Goal: Information Seeking & Learning: Learn about a topic

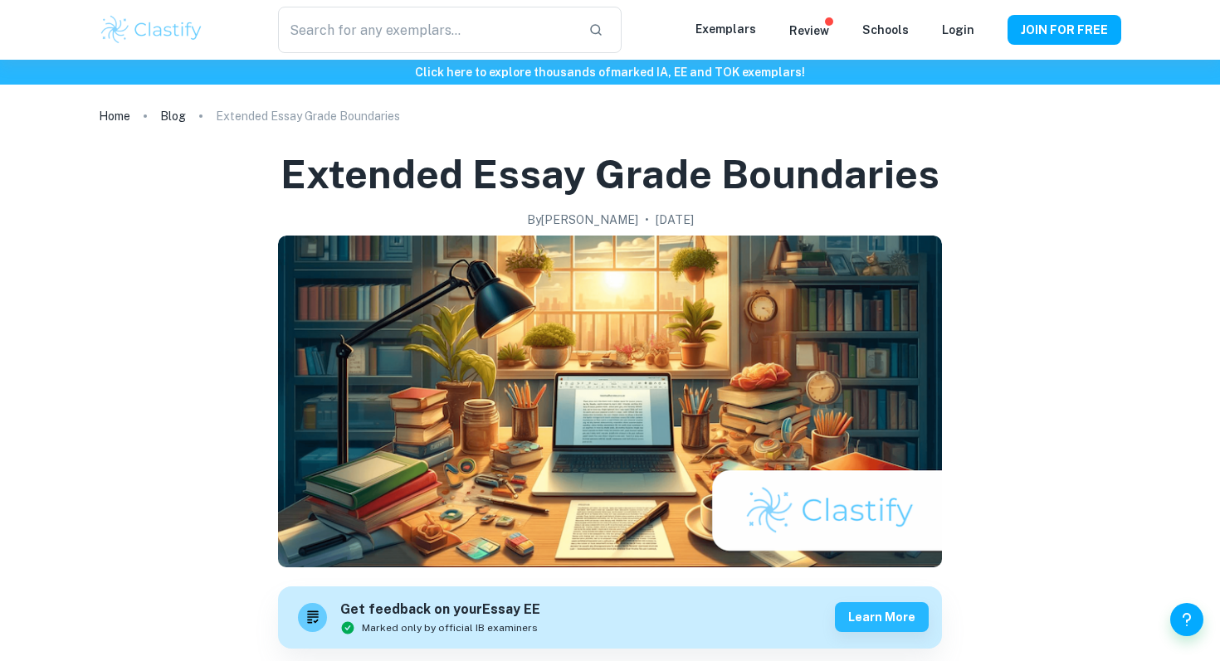
scroll to position [349, 0]
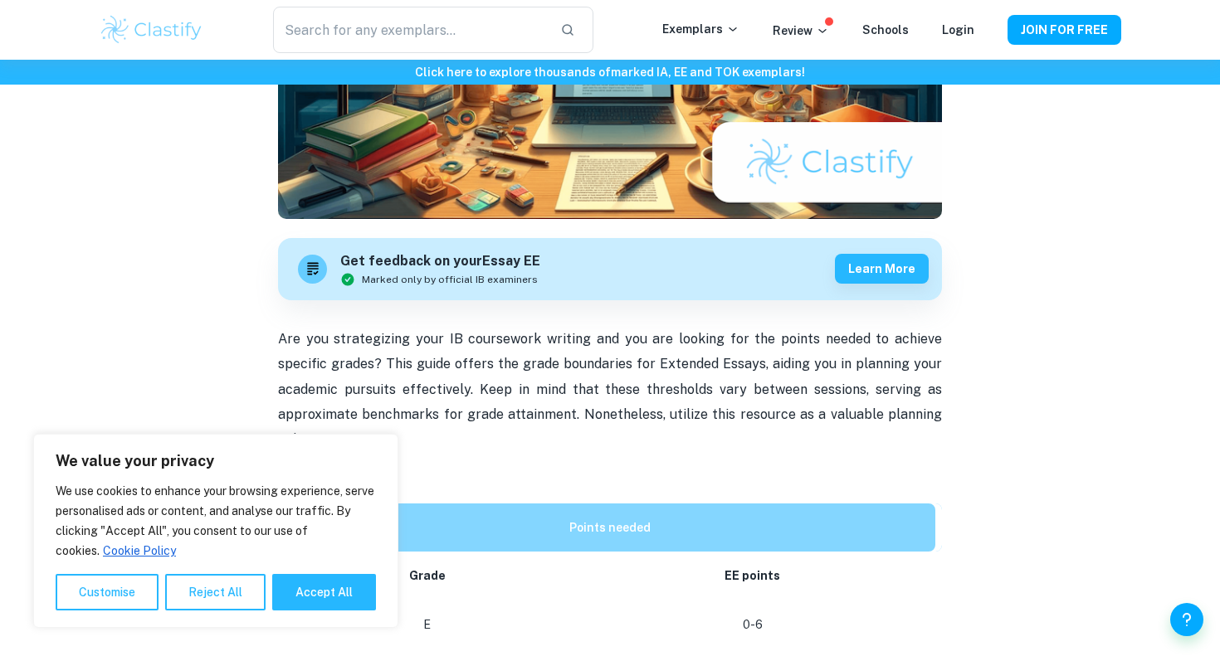
click at [458, 450] on p "Are you strategizing your IB coursework writing and you are looking for the poi…" at bounding box center [610, 415] width 664 height 177
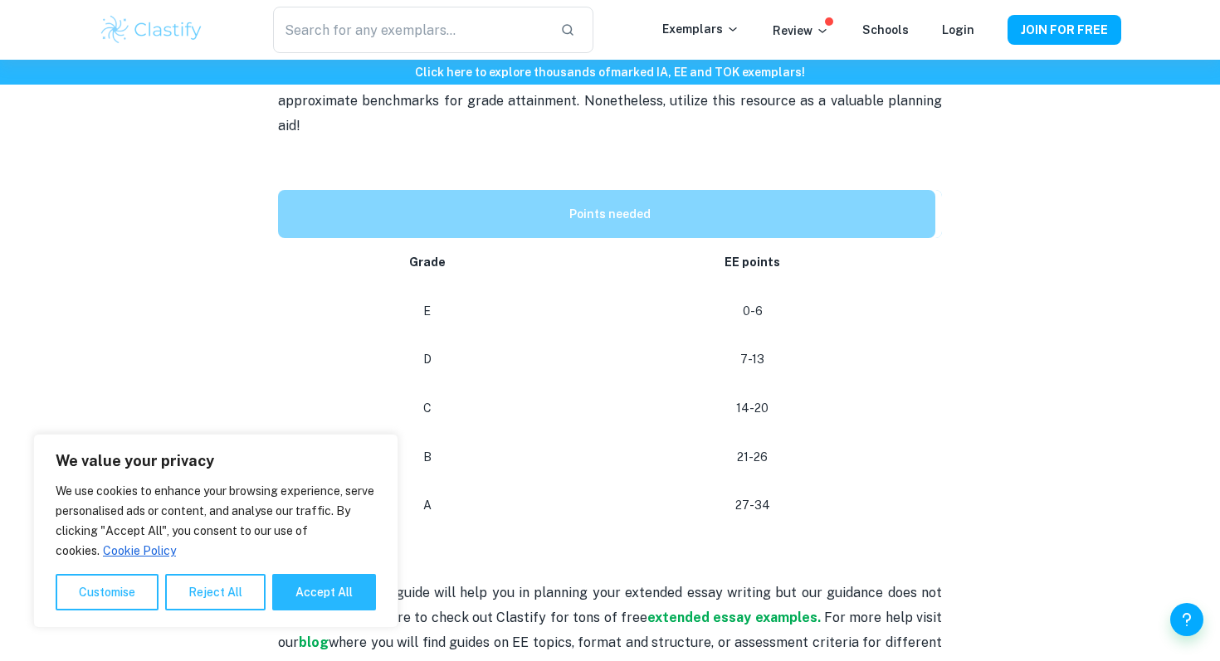
scroll to position [686, 0]
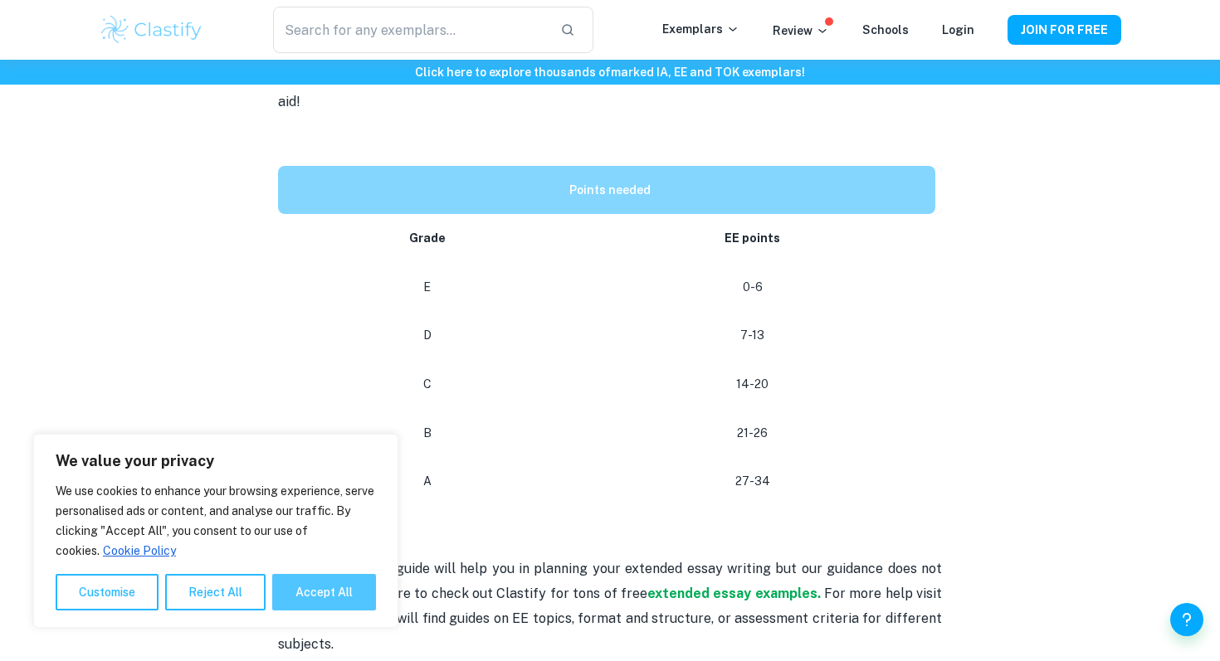
click at [298, 604] on button "Accept All" at bounding box center [324, 592] width 104 height 37
checkbox input "true"
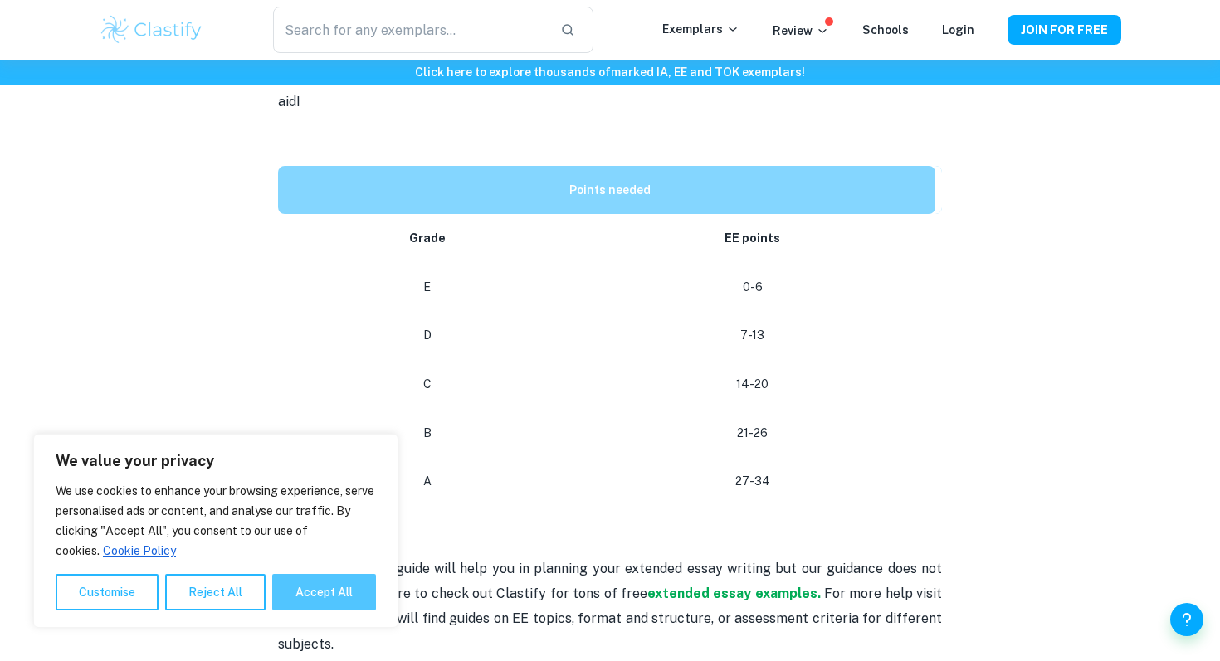
checkbox input "true"
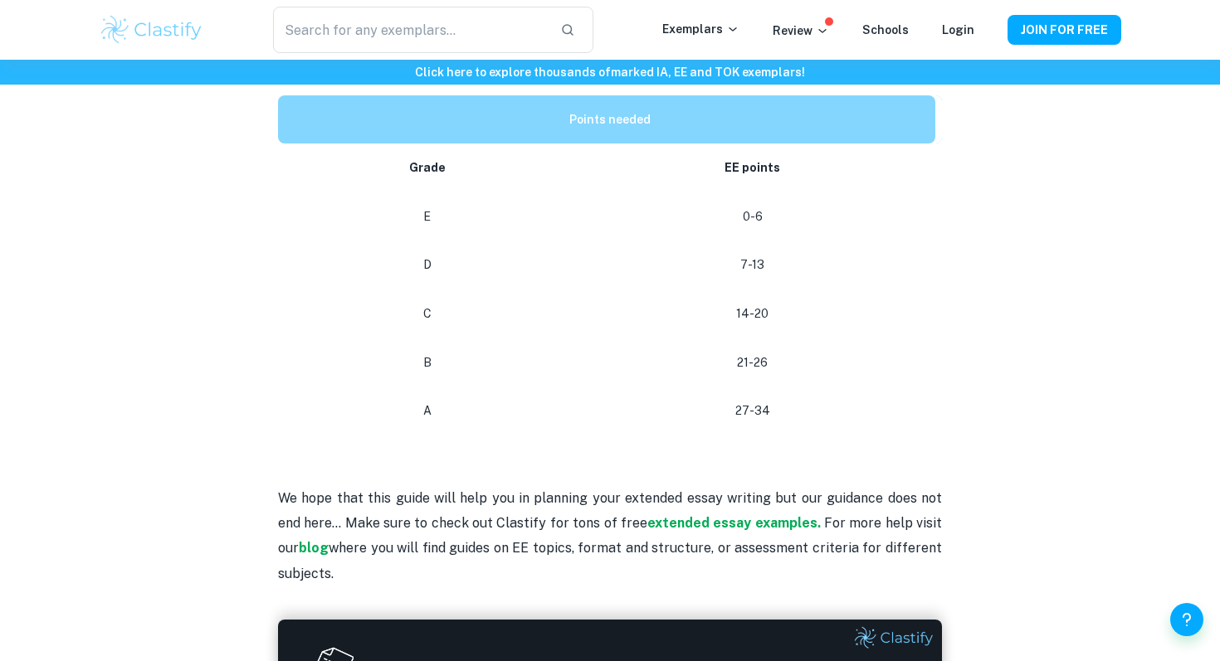
scroll to position [646, 0]
